Goal: Check status: Check status

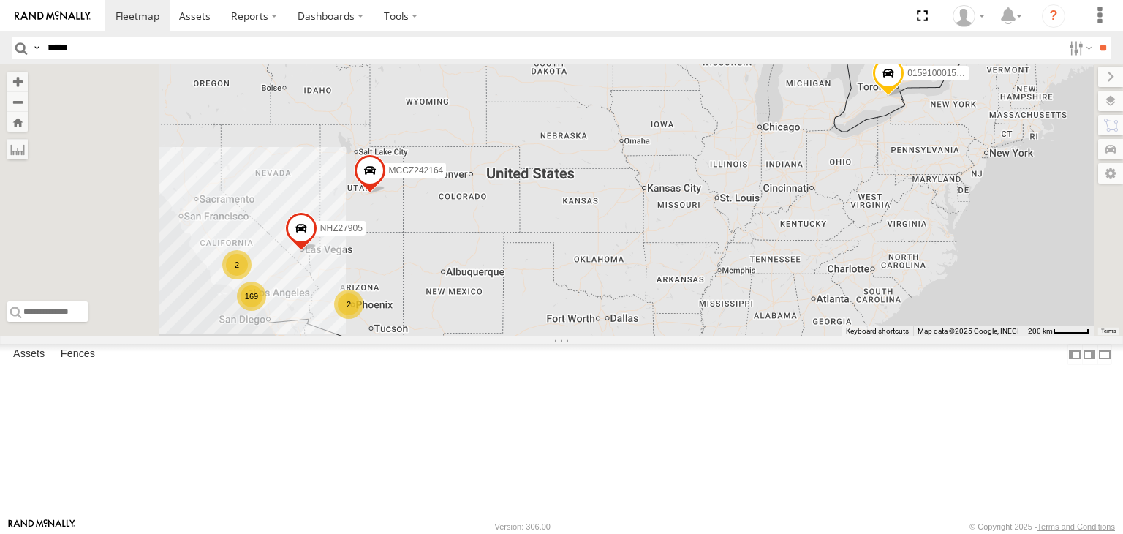
type input "*****"
click at [1095, 37] on input "**" at bounding box center [1103, 47] width 17 height 21
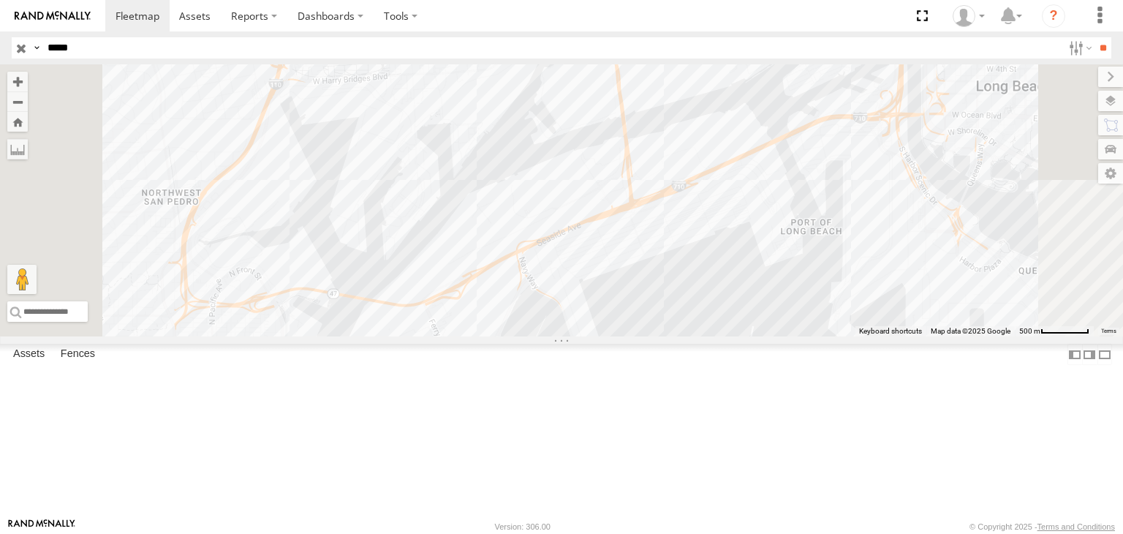
drag, startPoint x: 663, startPoint y: 244, endPoint x: 753, endPoint y: 476, distance: 249.6
click at [739, 336] on div "NHZ10891" at bounding box center [561, 200] width 1123 height 272
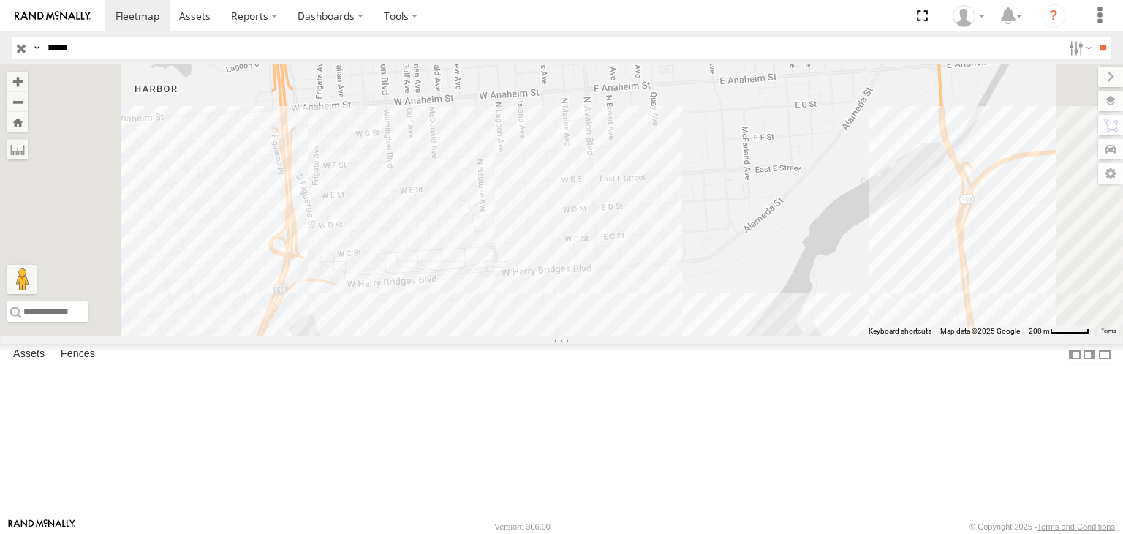
drag, startPoint x: 581, startPoint y: 377, endPoint x: 490, endPoint y: 189, distance: 208.1
click at [626, 298] on div "NHZ10891" at bounding box center [561, 200] width 1123 height 272
click at [16, 39] on input "button" at bounding box center [21, 47] width 19 height 21
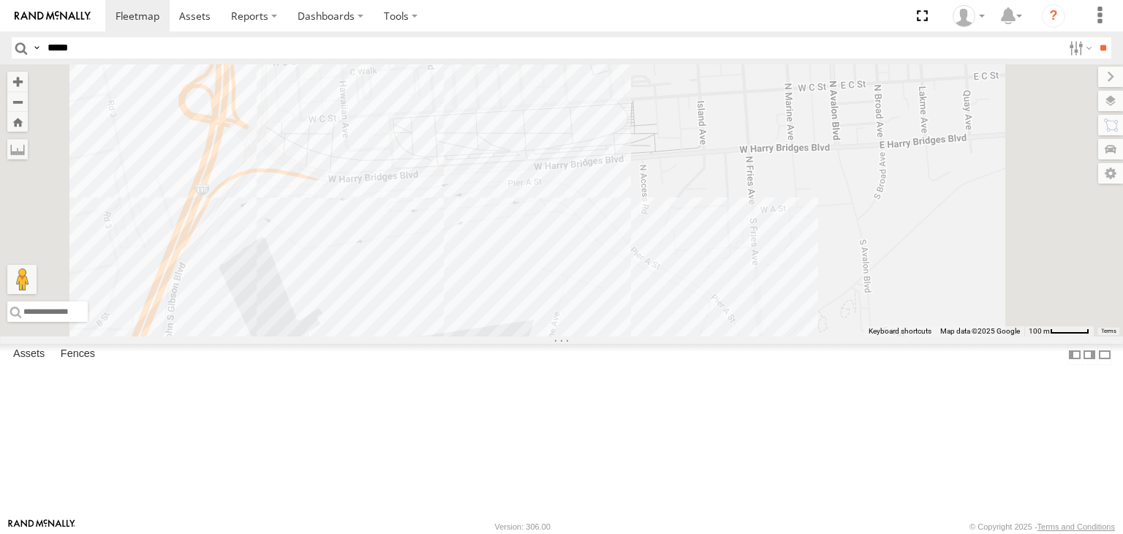
drag, startPoint x: 456, startPoint y: 317, endPoint x: 578, endPoint y: 321, distance: 121.5
click at [575, 321] on div "MCCZ242182 NHZ00810 MCCZ242213 MCCZ242218 NHZ24640" at bounding box center [561, 200] width 1123 height 272
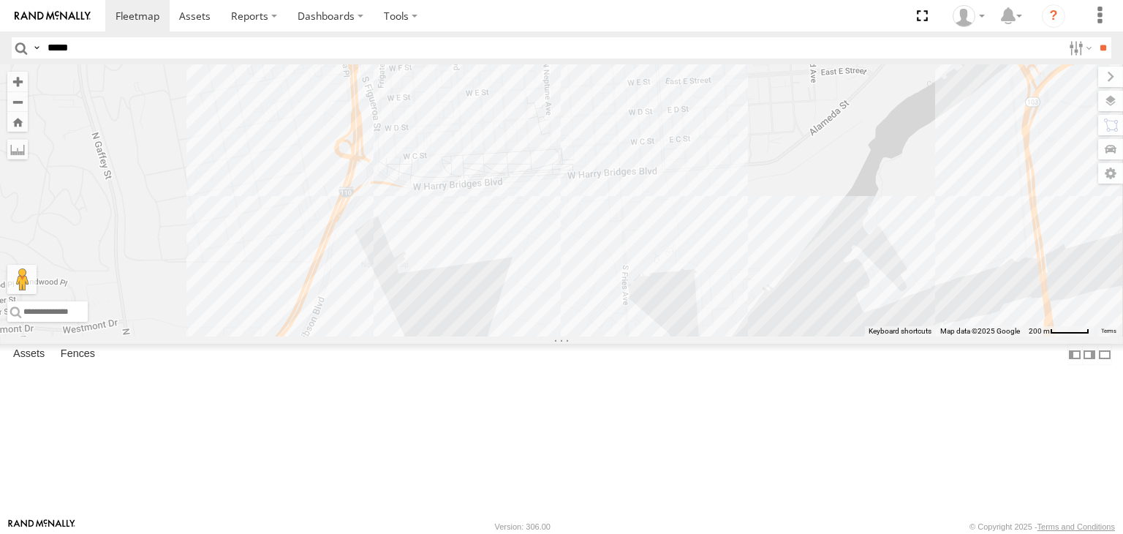
drag, startPoint x: 607, startPoint y: 344, endPoint x: 609, endPoint y: 271, distance: 73.2
click at [609, 281] on div "MCCZ242182 NHZ00810 MCCZ242213 MCCZ242218 NHZ24640" at bounding box center [561, 200] width 1123 height 272
